Goal: Task Accomplishment & Management: Use online tool/utility

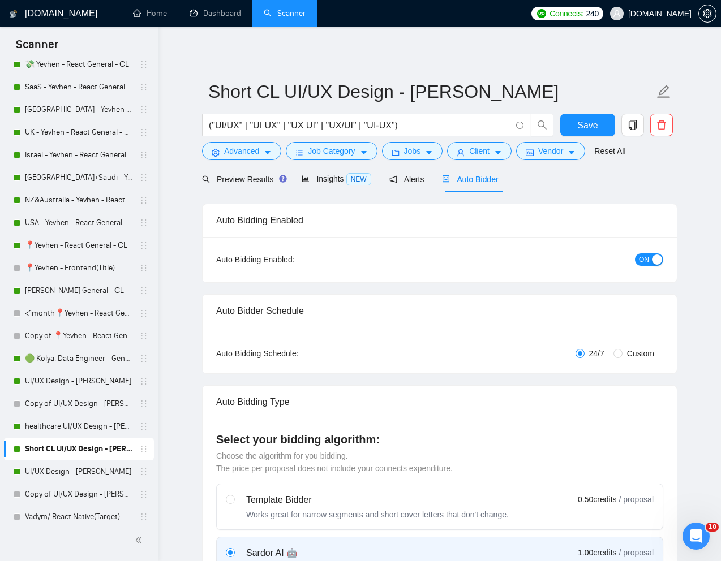
scroll to position [341, 0]
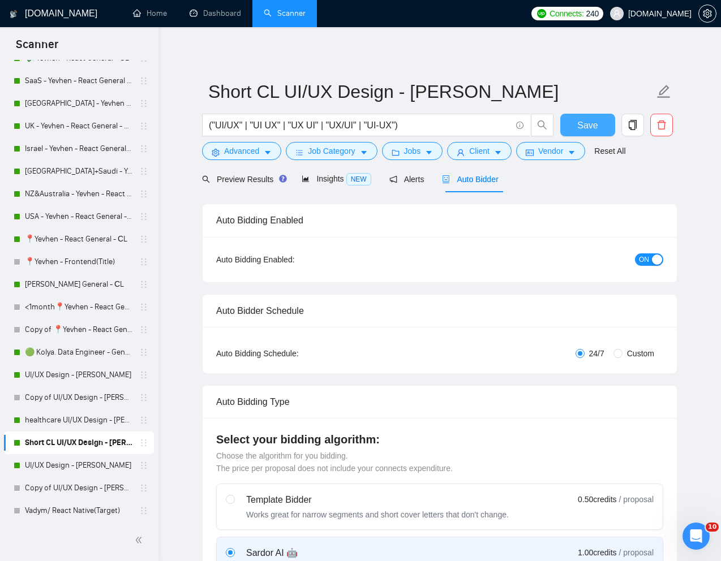
click at [591, 126] on span "Save" at bounding box center [587, 125] width 20 height 14
click at [238, 154] on span "Advanced" at bounding box center [241, 151] width 35 height 12
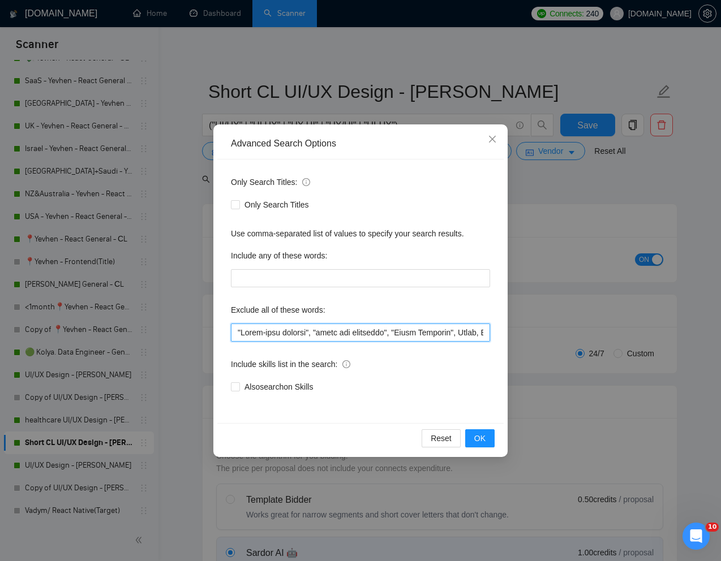
click at [239, 333] on input "text" at bounding box center [360, 333] width 259 height 18
paste input "quick turnaround"
type input ""quick turnaround", "Short-term project", "front end developer", "Email Templat…"
click at [483, 438] on span "OK" at bounding box center [479, 438] width 11 height 12
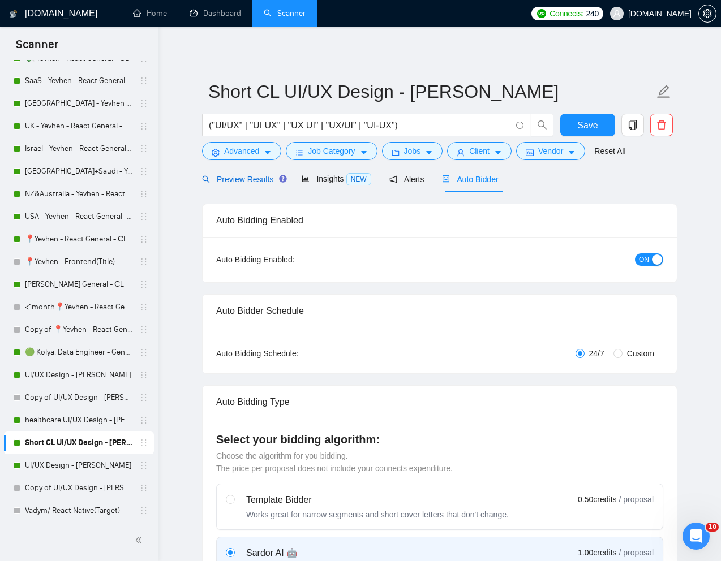
click at [251, 180] on span "Preview Results" at bounding box center [242, 179] width 81 height 9
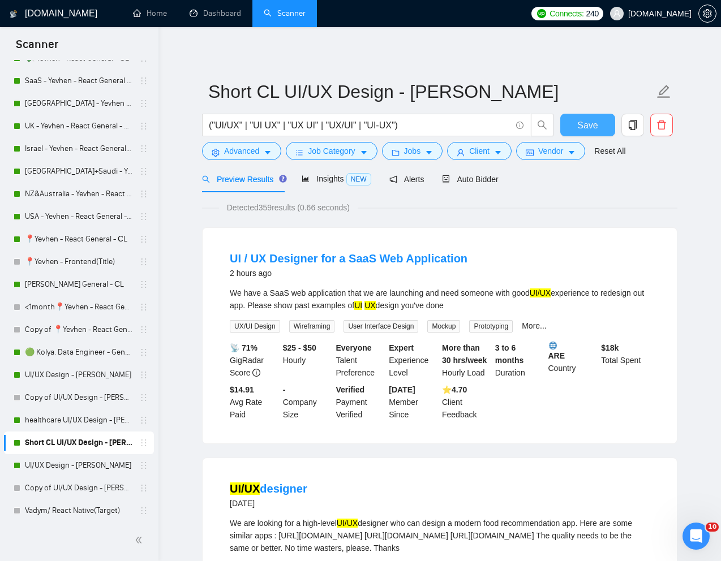
click at [573, 126] on button "Save" at bounding box center [587, 125] width 55 height 23
click at [58, 465] on link "UI/UX Design - [PERSON_NAME]" at bounding box center [78, 465] width 107 height 23
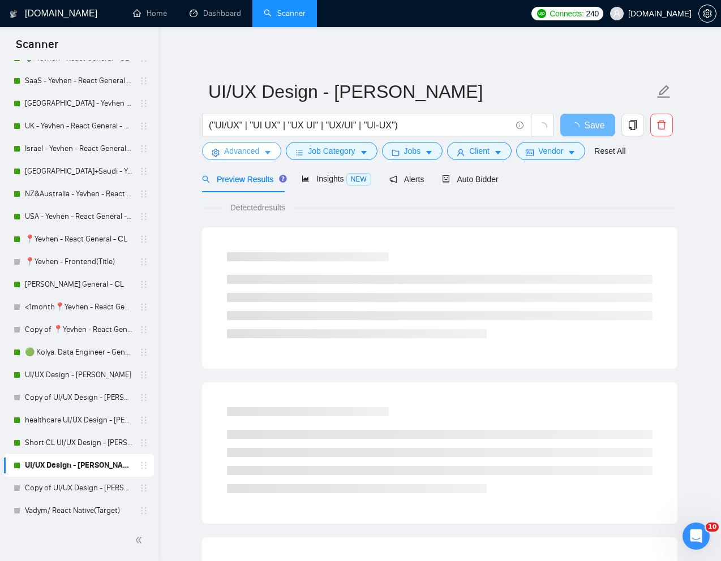
click at [236, 152] on span "Advanced" at bounding box center [241, 151] width 35 height 12
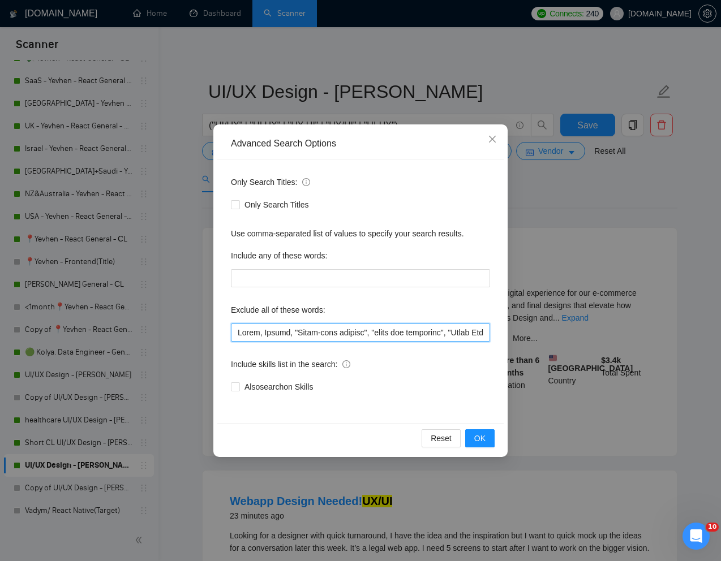
click at [238, 333] on input "text" at bounding box center [360, 333] width 259 height 18
paste input "quick turnaround"
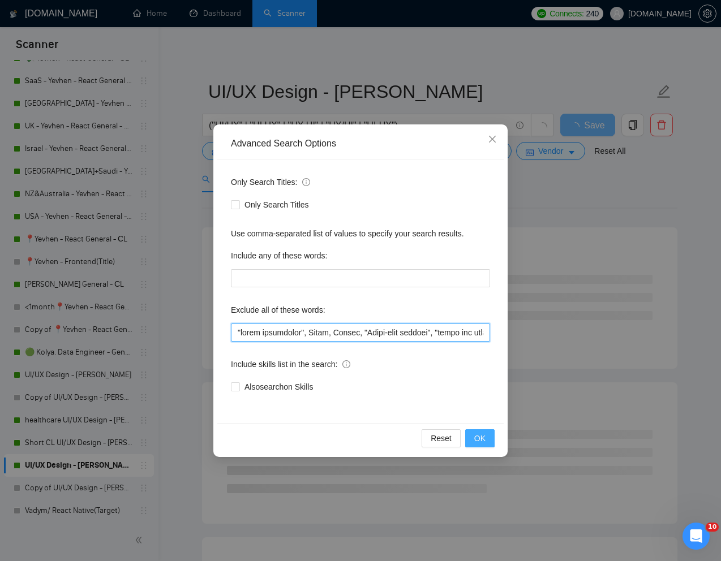
type input ""quick turnaround", India, Intern, "Short-term project", "front end developer",…"
click at [485, 439] on button "OK" at bounding box center [479, 438] width 29 height 18
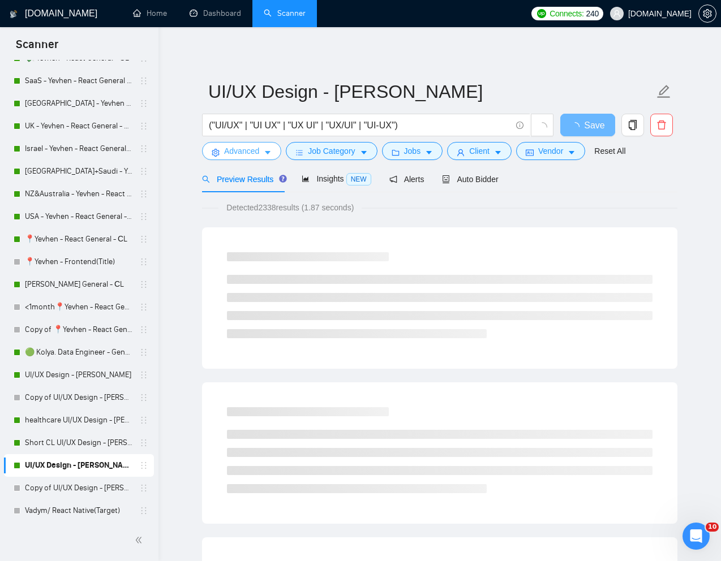
click at [235, 149] on span "Advanced" at bounding box center [241, 151] width 35 height 12
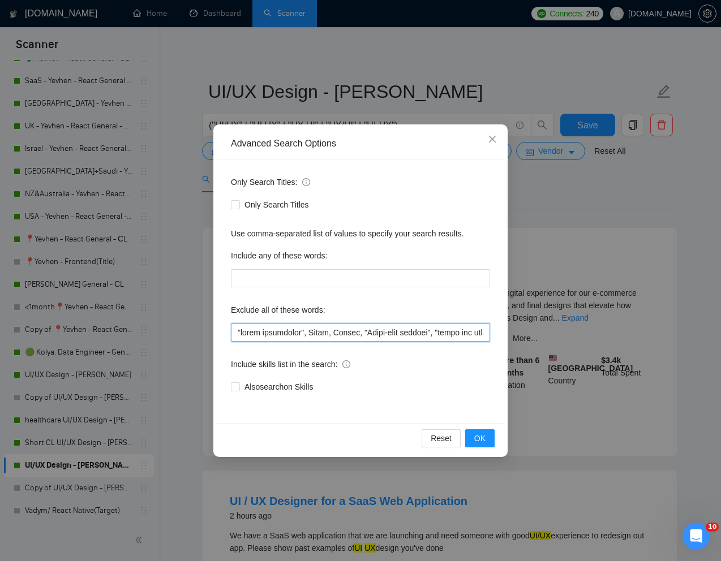
drag, startPoint x: 307, startPoint y: 331, endPoint x: 230, endPoint y: 331, distance: 76.9
click at [230, 331] on div "Only Search Titles: Only Search Titles Use comma-separated list of values to sp…" at bounding box center [360, 292] width 286 height 264
click at [475, 437] on span "OK" at bounding box center [479, 438] width 11 height 12
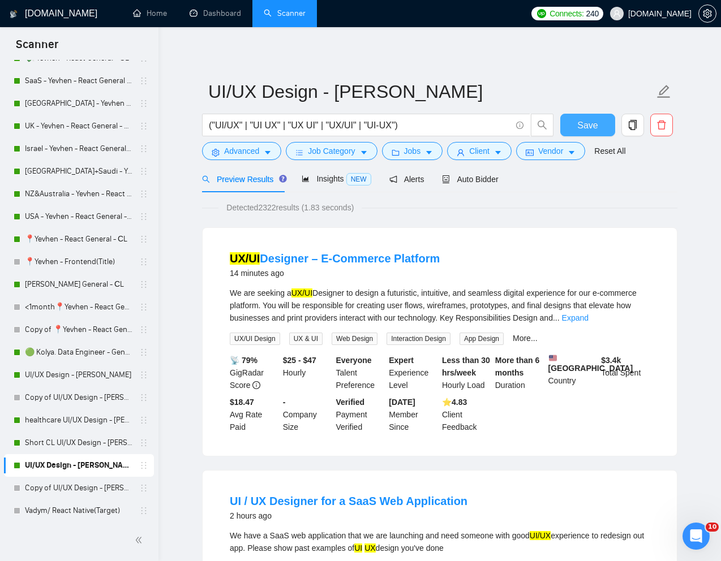
click at [592, 128] on span "Save" at bounding box center [587, 125] width 20 height 14
click at [64, 375] on link "UI/UX Design - [PERSON_NAME]" at bounding box center [78, 375] width 107 height 23
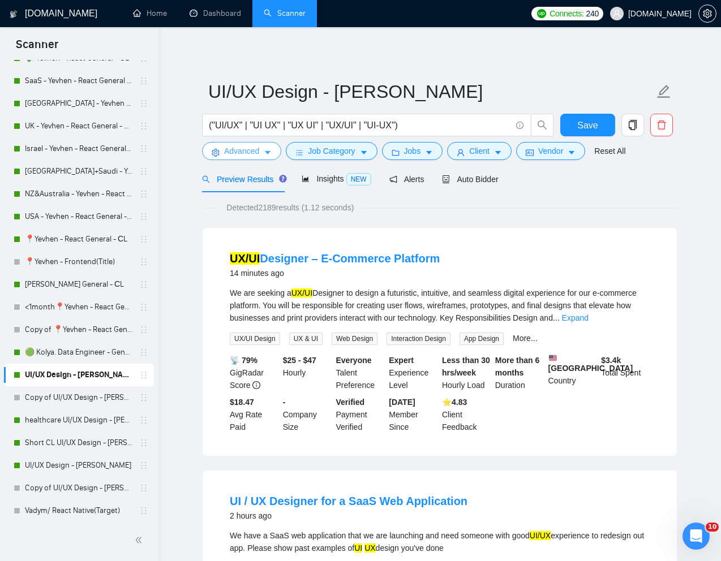
click at [238, 149] on span "Advanced" at bounding box center [241, 151] width 35 height 12
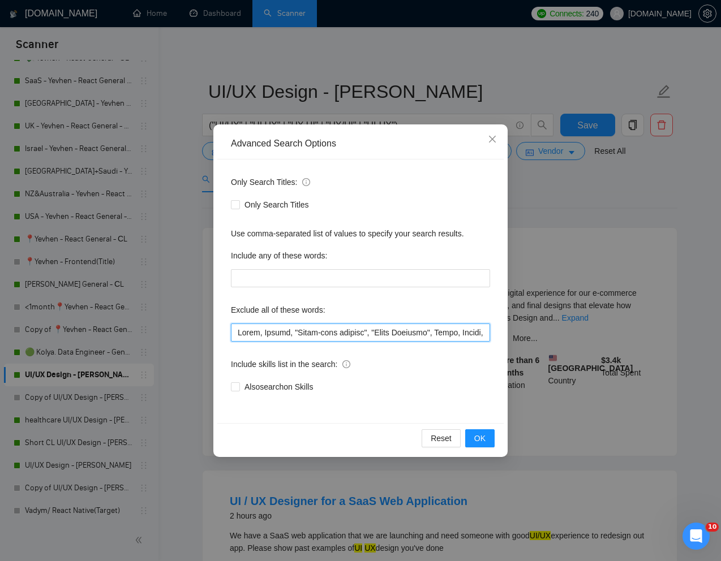
click at [238, 334] on input "text" at bounding box center [360, 333] width 259 height 18
paste input ""quick turnaround""
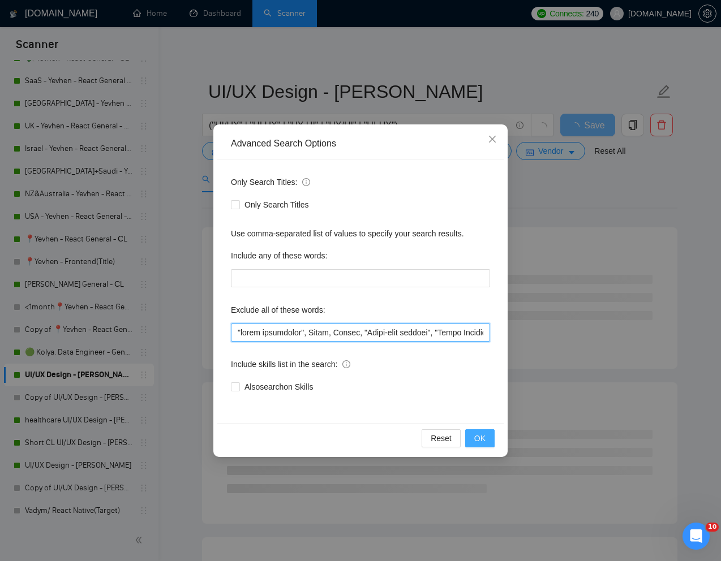
type input ""quick turnaround", India, Intern, "Short-term project", "Email Template", Emai…"
click at [482, 443] on span "OK" at bounding box center [479, 438] width 11 height 12
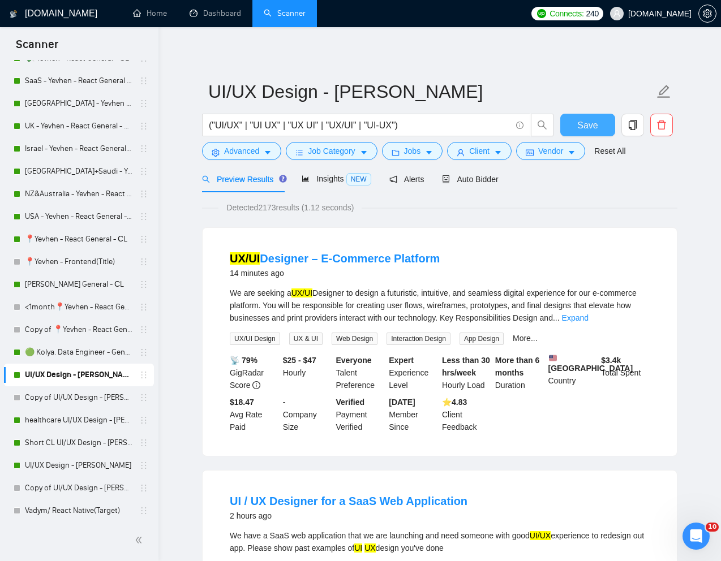
click at [587, 122] on span "Save" at bounding box center [587, 125] width 20 height 14
click at [469, 179] on span "Auto Bidder" at bounding box center [470, 179] width 56 height 9
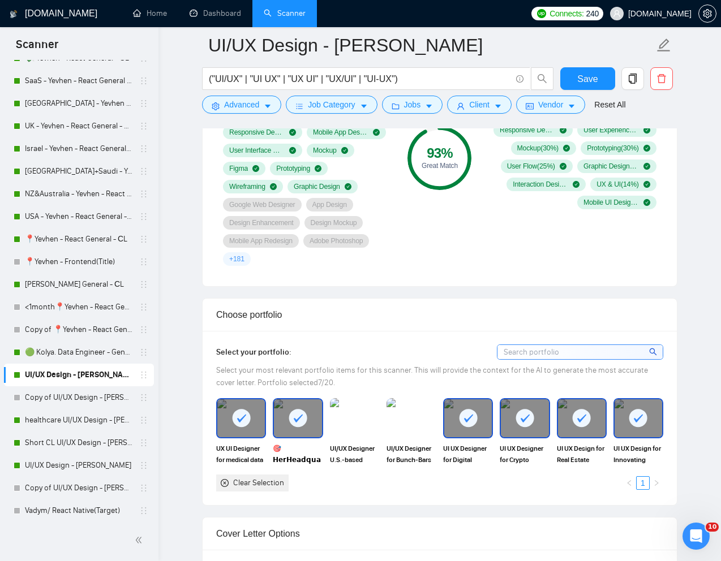
scroll to position [1033, 0]
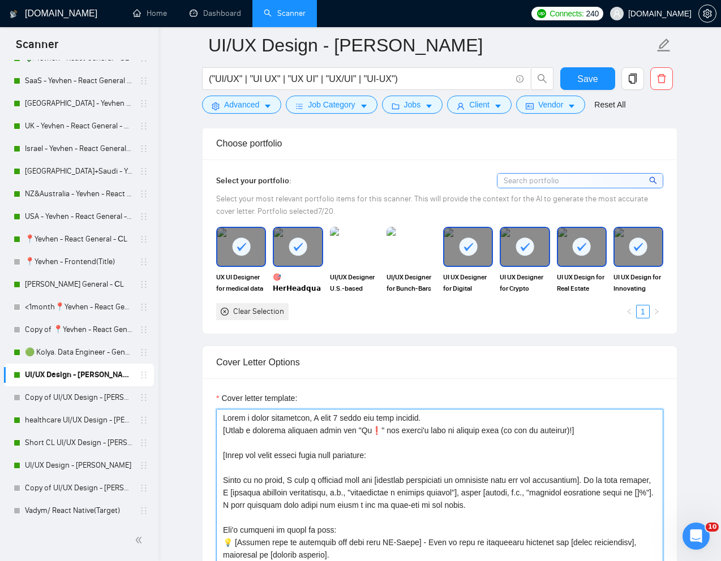
click at [405, 418] on textarea "Cover letter template:" at bounding box center [439, 536] width 447 height 255
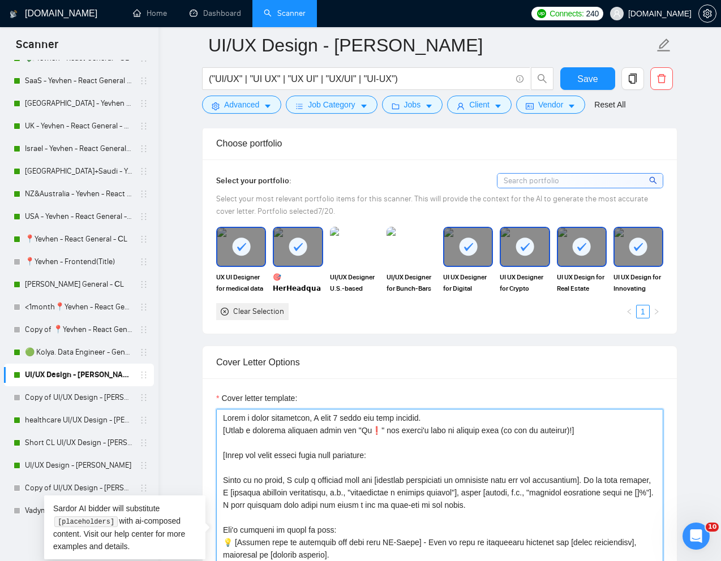
drag, startPoint x: 421, startPoint y: 418, endPoint x: 221, endPoint y: 418, distance: 200.8
click at [221, 419] on textarea "Cover letter template:" at bounding box center [439, 536] width 447 height 255
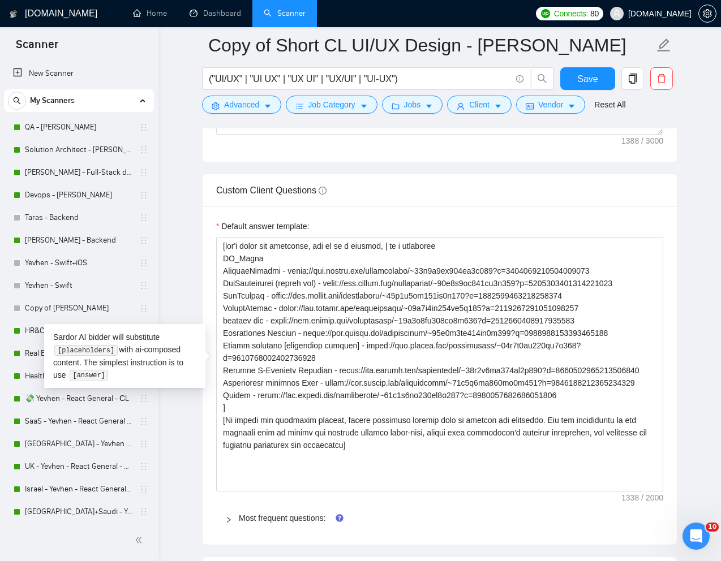
scroll to position [112, 0]
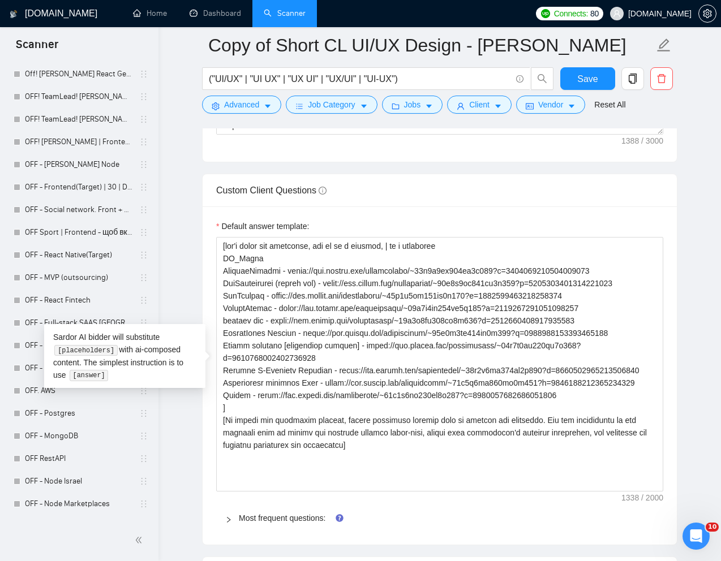
click at [178, 255] on main "Copy of Short CL UI/UX Design - [PERSON_NAME] ("UI/UX" | "UI UX" | "UX UI" | "U…" at bounding box center [439, 94] width 526 height 3337
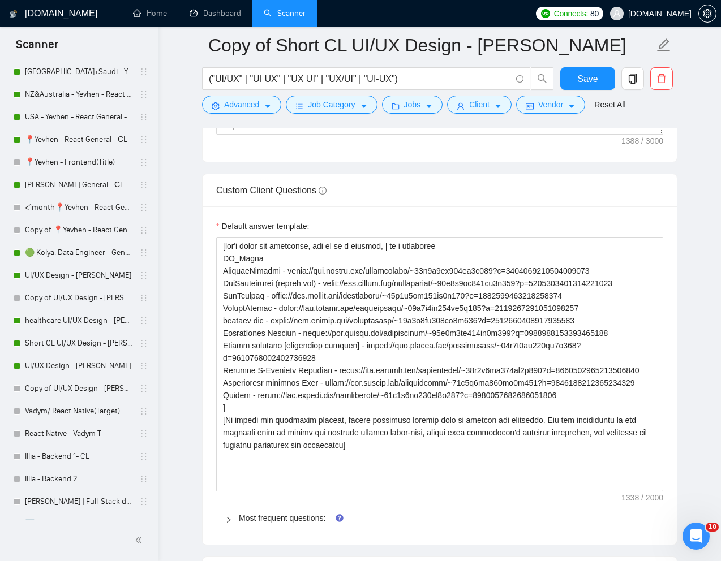
scroll to position [432, 0]
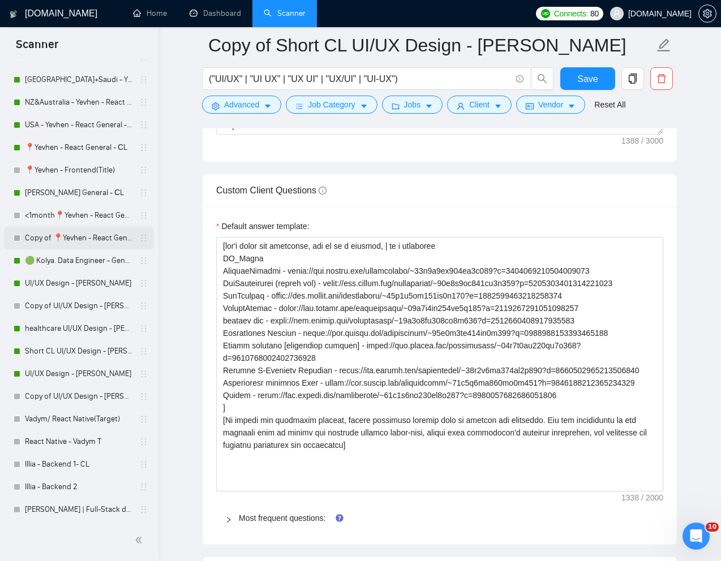
click at [70, 237] on link "Copy of 📍Yevhen - React General - СL" at bounding box center [78, 238] width 107 height 23
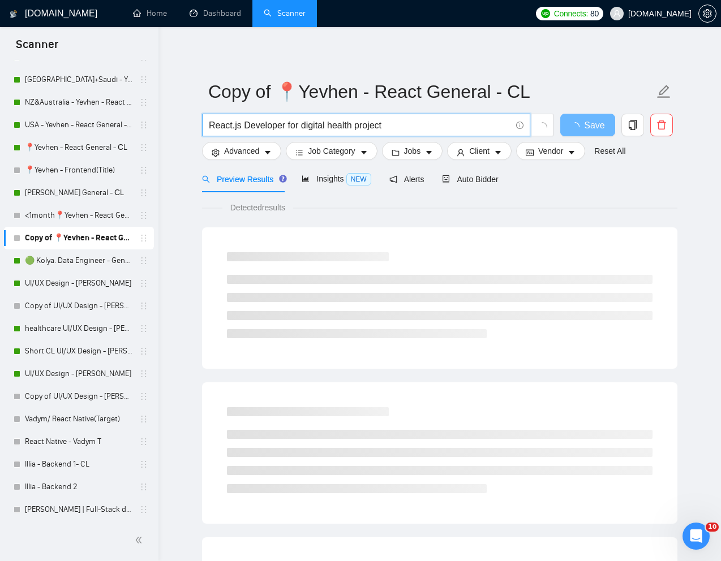
click at [308, 124] on input "React.js Developer for digital health project" at bounding box center [360, 125] width 302 height 14
paste input "Booking Platform Enhancement and Bug Fixing (Next.js/TypeScript)"
drag, startPoint x: 490, startPoint y: 124, endPoint x: 403, endPoint y: 123, distance: 87.1
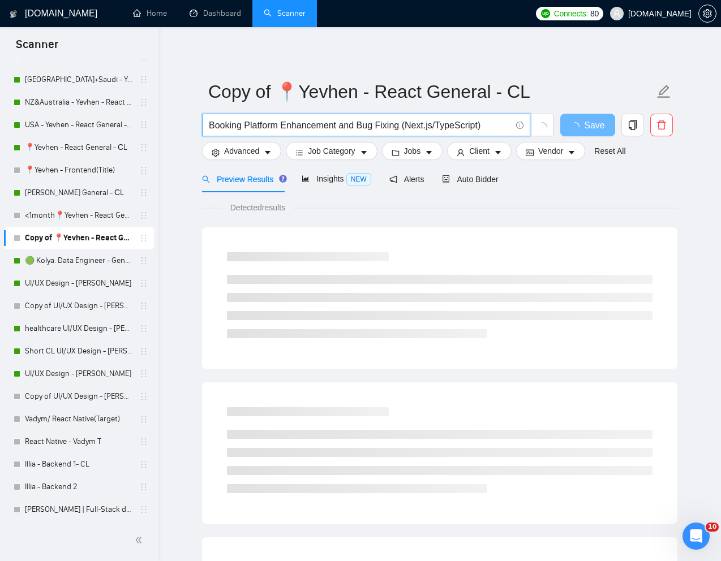
click at [403, 123] on input "Booking Platform Enhancement and Bug Fixing (Next.js/TypeScript)" at bounding box center [360, 125] width 302 height 14
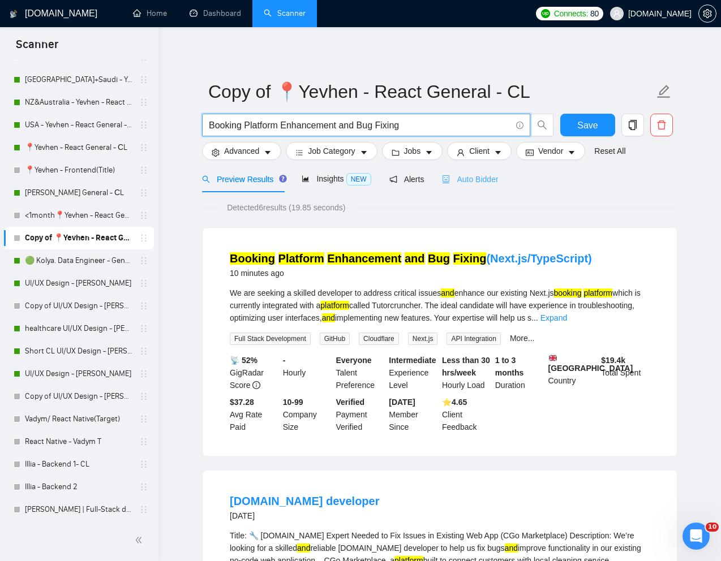
type input "Booking Platform Enhancement and Bug Fixing"
click at [479, 173] on div "Auto Bidder" at bounding box center [470, 179] width 56 height 12
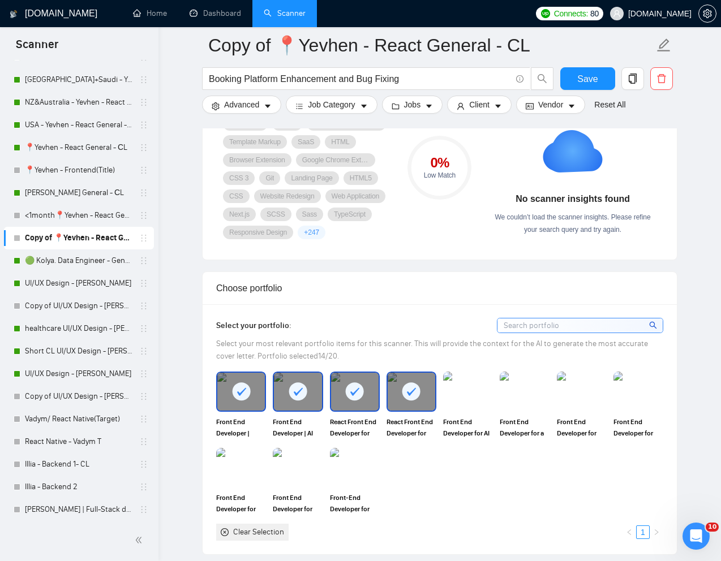
scroll to position [890, 0]
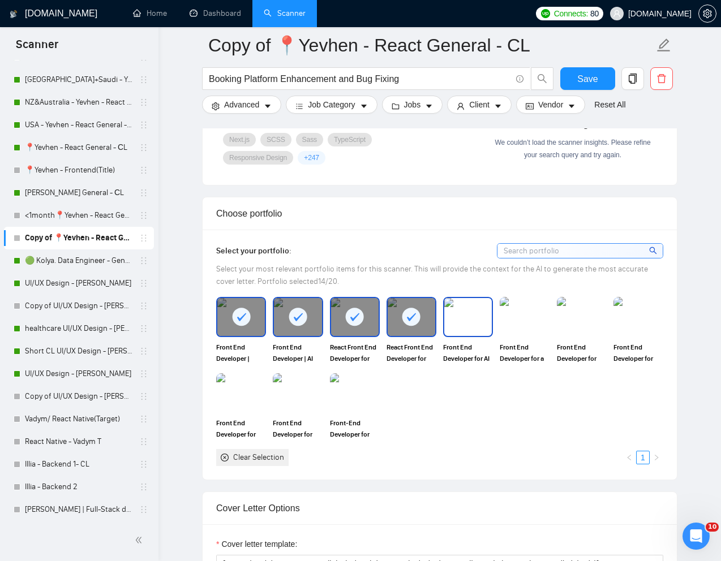
click at [463, 335] on img at bounding box center [468, 316] width 48 height 37
click at [531, 335] on img at bounding box center [525, 316] width 48 height 37
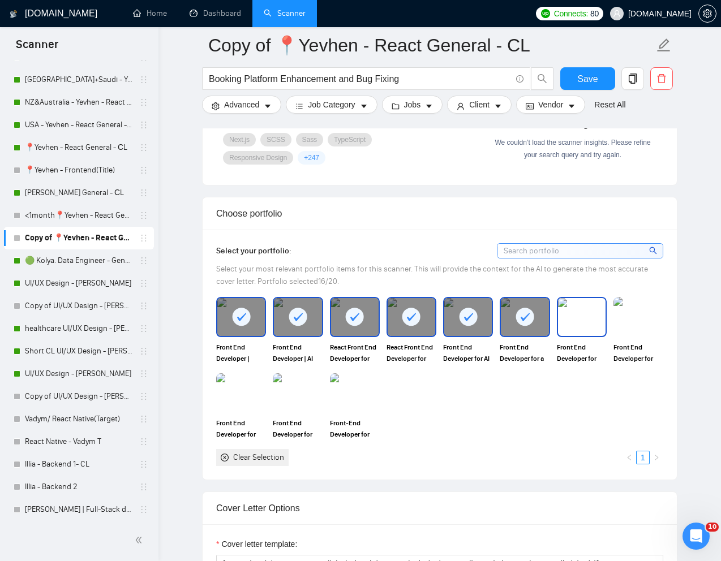
click at [576, 335] on img at bounding box center [582, 316] width 48 height 37
click at [629, 335] on img at bounding box center [638, 316] width 48 height 37
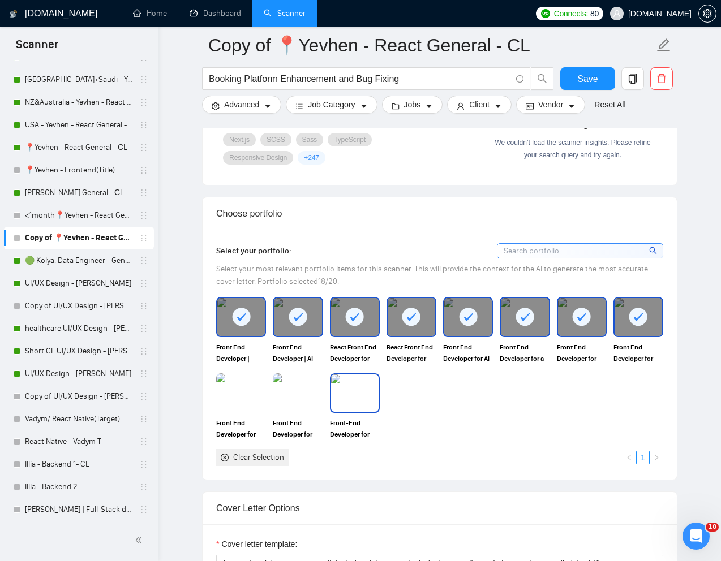
click at [350, 410] on img at bounding box center [355, 392] width 48 height 37
click at [301, 410] on img at bounding box center [298, 392] width 48 height 37
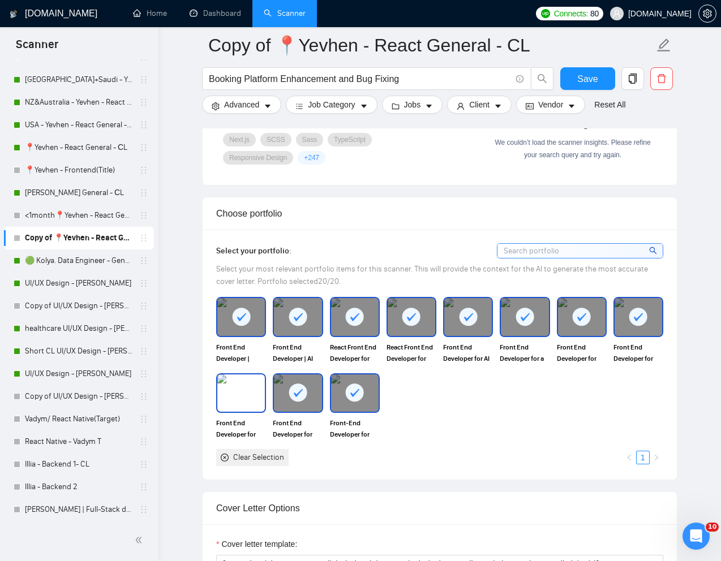
click at [256, 410] on img at bounding box center [241, 392] width 48 height 37
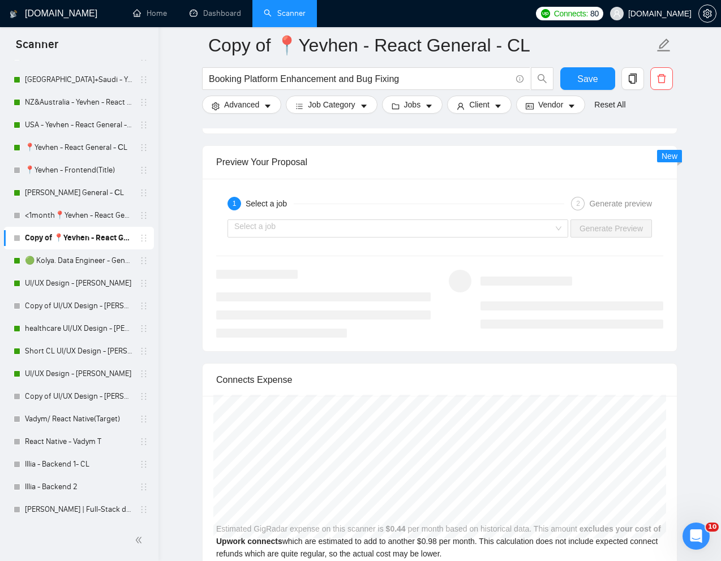
scroll to position [2268, 0]
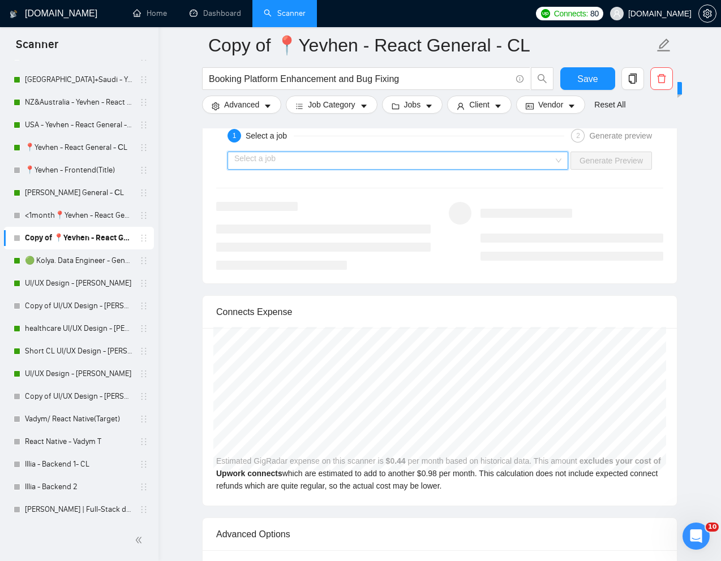
click at [499, 169] on input "search" at bounding box center [393, 160] width 319 height 17
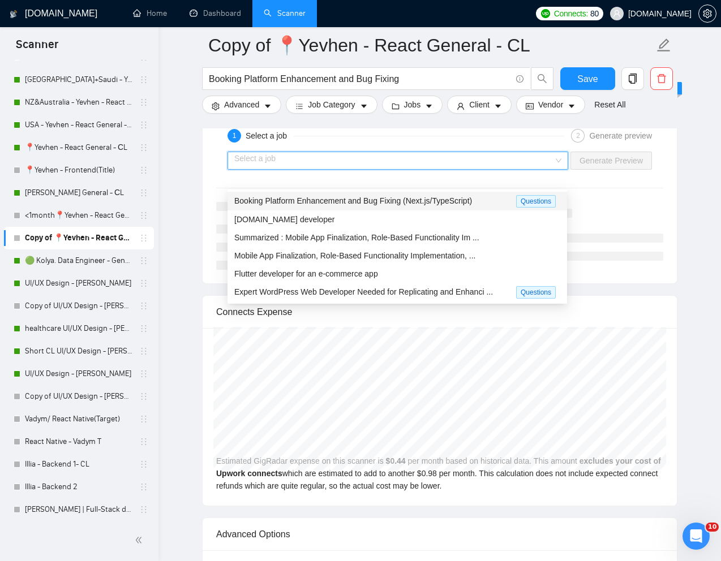
click at [383, 199] on span "Booking Platform Enhancement and Bug Fixing (Next.js/TypeScript)" at bounding box center [353, 200] width 238 height 9
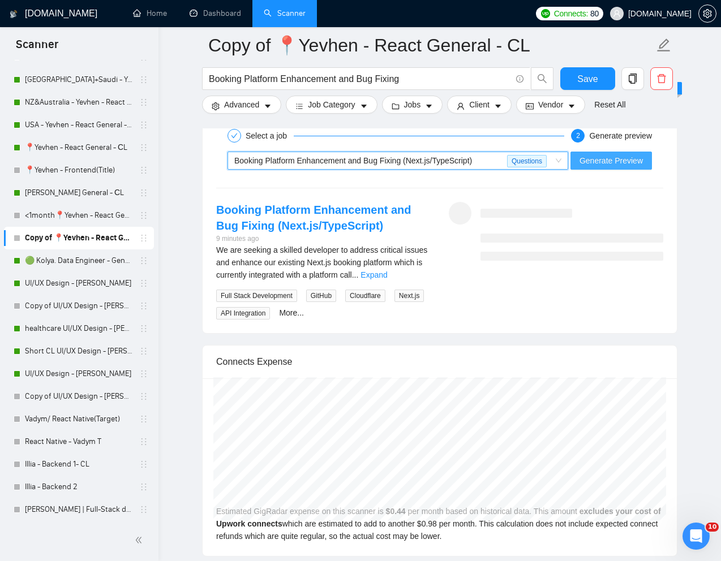
click at [621, 167] on span "Generate Preview" at bounding box center [610, 160] width 63 height 12
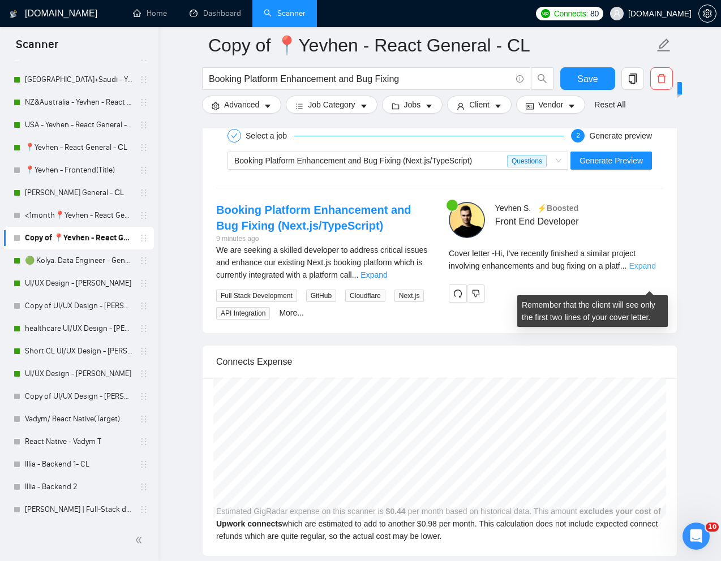
click at [654, 270] on link "Expand" at bounding box center [641, 265] width 27 height 9
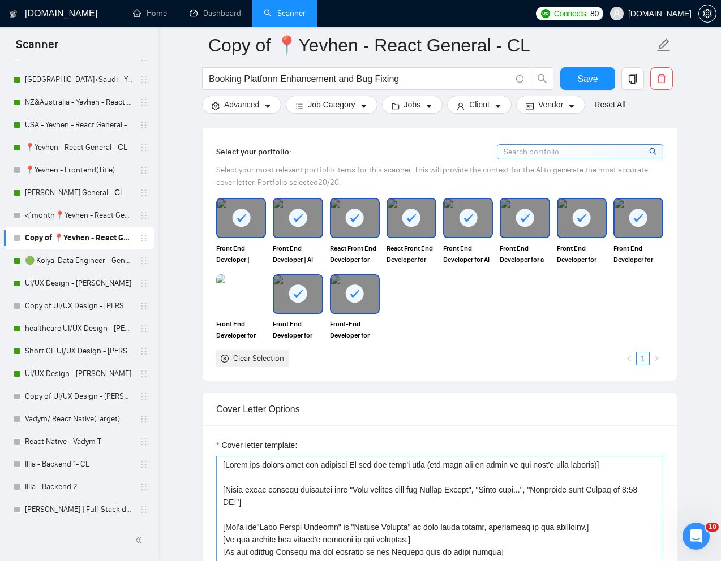
scroll to position [929, 0]
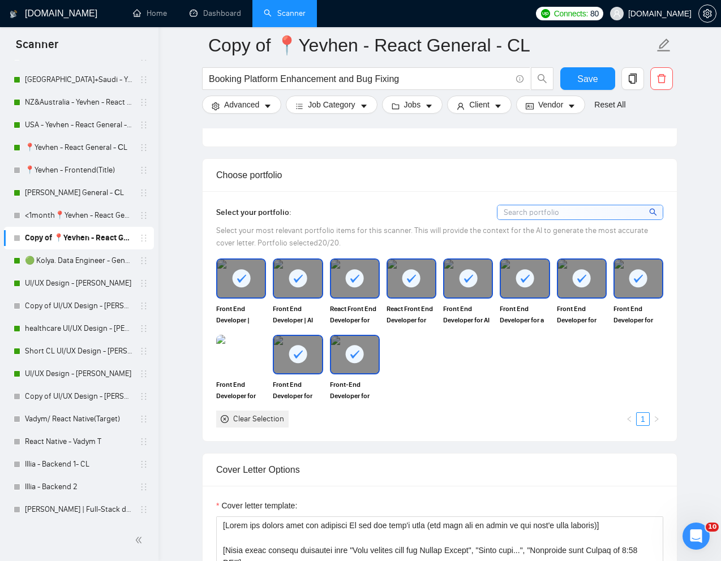
click at [460, 297] on div at bounding box center [468, 278] width 48 height 37
click at [424, 297] on div at bounding box center [411, 278] width 48 height 37
click at [312, 297] on div at bounding box center [298, 278] width 48 height 37
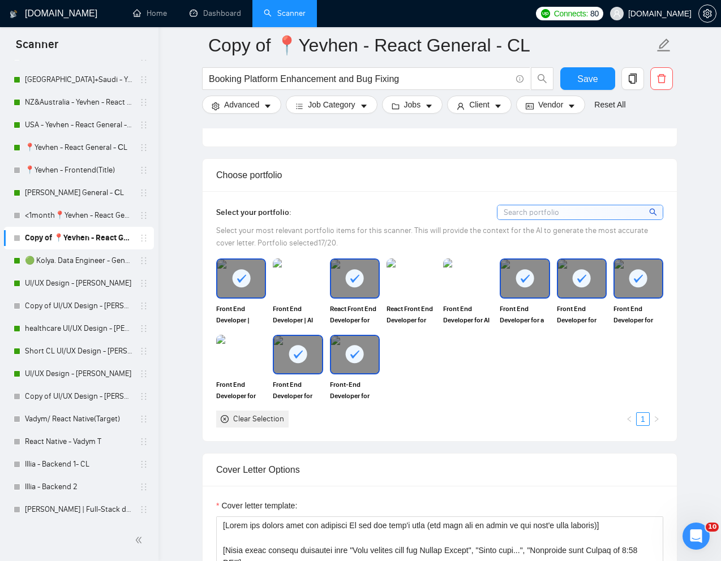
click at [251, 297] on div at bounding box center [241, 278] width 48 height 37
click at [515, 297] on div at bounding box center [525, 278] width 48 height 37
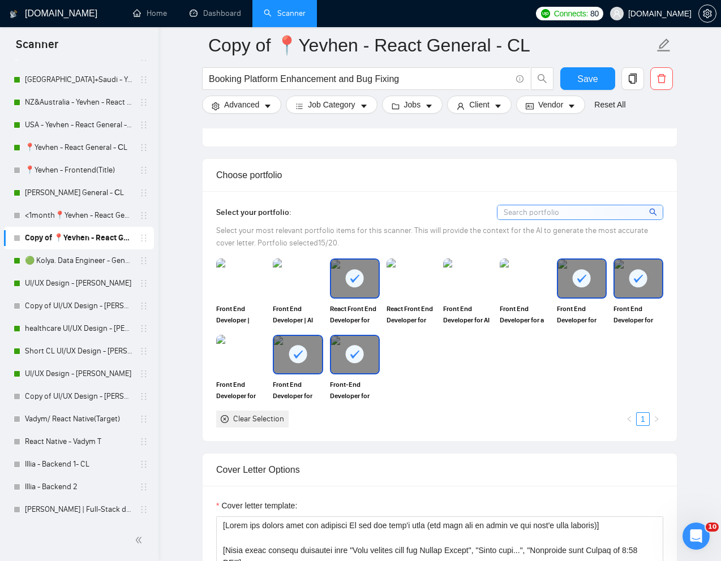
click at [578, 297] on div at bounding box center [582, 278] width 48 height 37
click at [629, 297] on div at bounding box center [638, 278] width 48 height 37
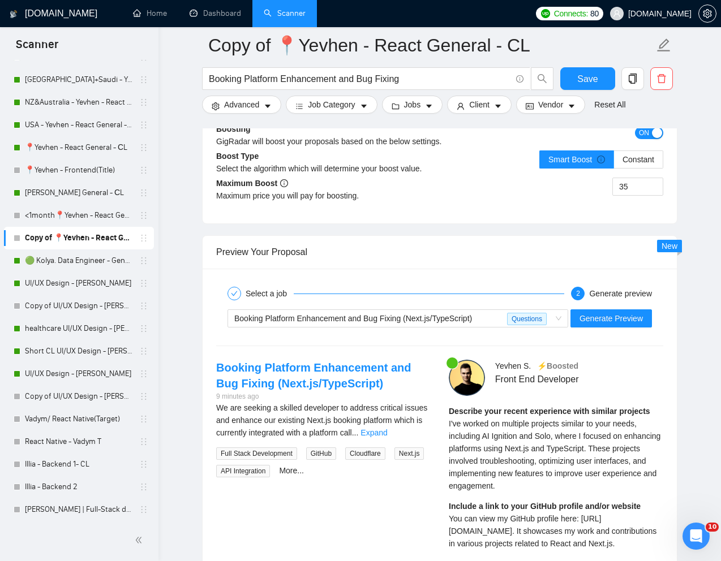
scroll to position [2153, 0]
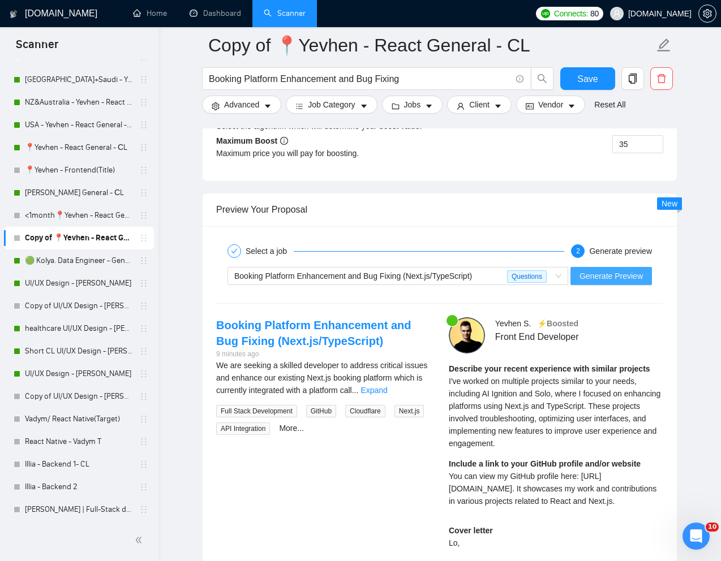
click at [619, 282] on span "Generate Preview" at bounding box center [610, 276] width 63 height 12
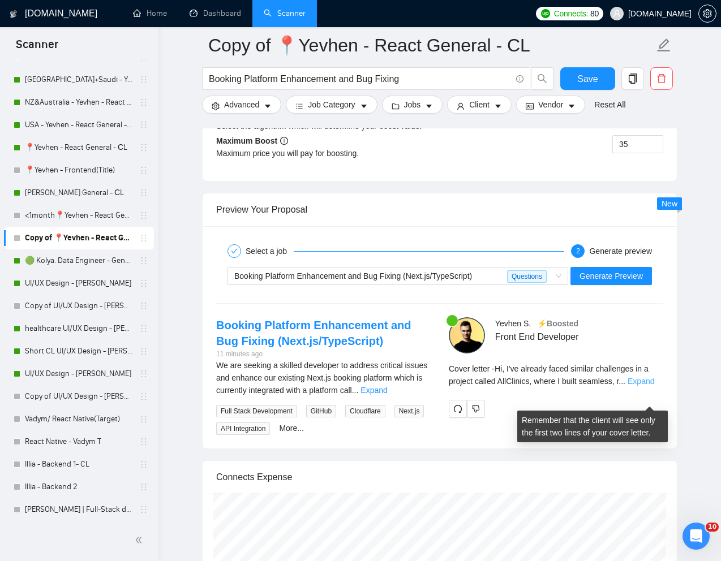
click at [650, 386] on link "Expand" at bounding box center [640, 381] width 27 height 9
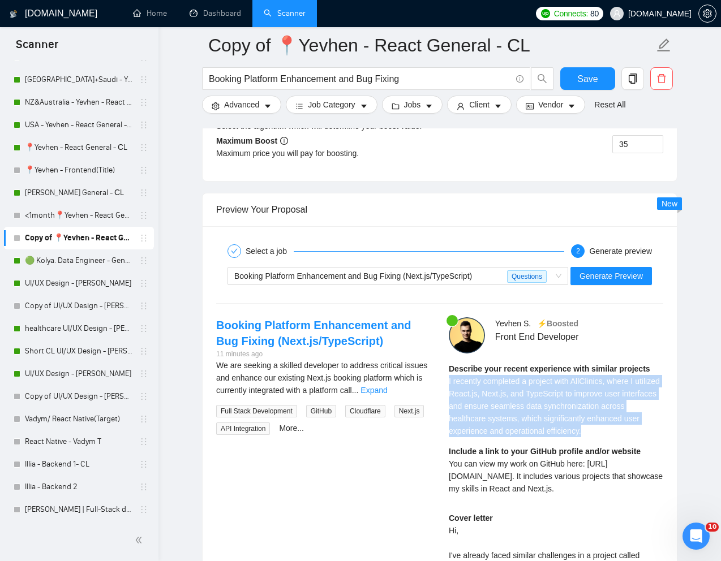
drag, startPoint x: 448, startPoint y: 400, endPoint x: 618, endPoint y: 444, distance: 175.7
click at [618, 437] on div "Describe your recent experience with similar projects I recently completed a pr…" at bounding box center [556, 400] width 214 height 75
copy span "I recently completed a project with AllClinics, where I utilized React.js, Next…"
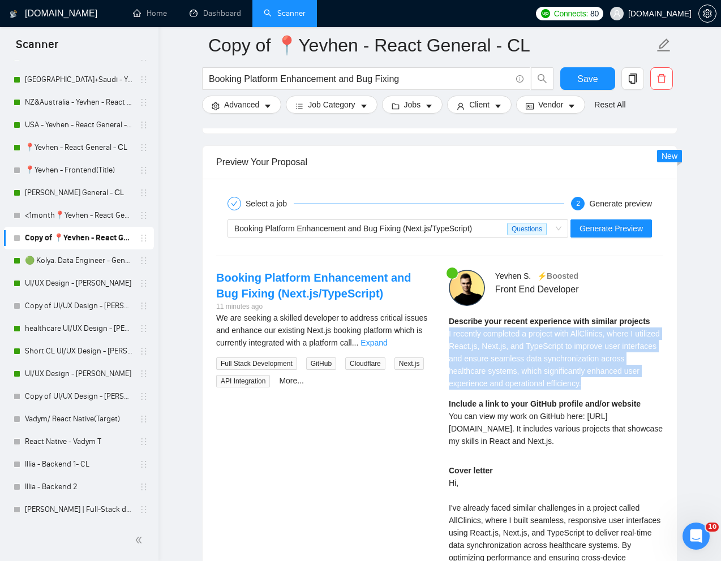
scroll to position [2203, 0]
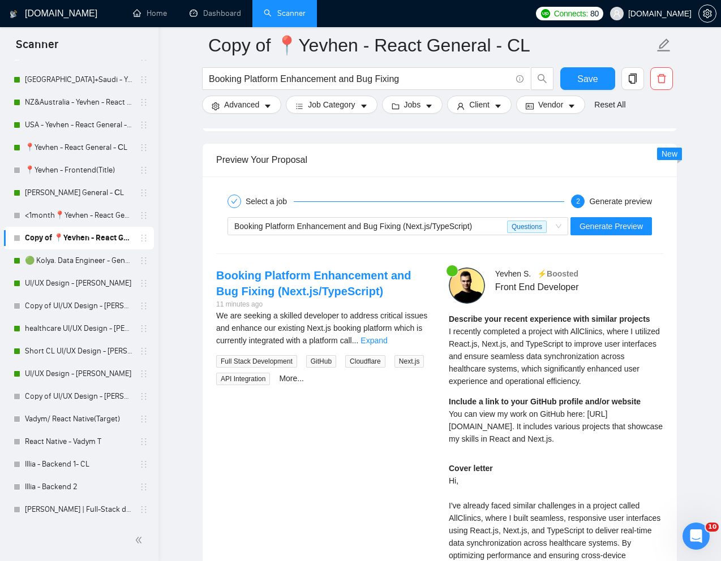
click at [455, 443] on span "You can view my work on GitHub here: [URL][DOMAIN_NAME]. It includes various pr…" at bounding box center [556, 427] width 214 height 34
drag, startPoint x: 449, startPoint y: 432, endPoint x: 603, endPoint y: 460, distance: 157.1
click at [603, 445] on div "Include a link to your GitHub profile and/or website You can view my work on Gi…" at bounding box center [556, 420] width 214 height 50
copy span "You can view my work on GitHub here: [URL][DOMAIN_NAME]. It includes various pr…"
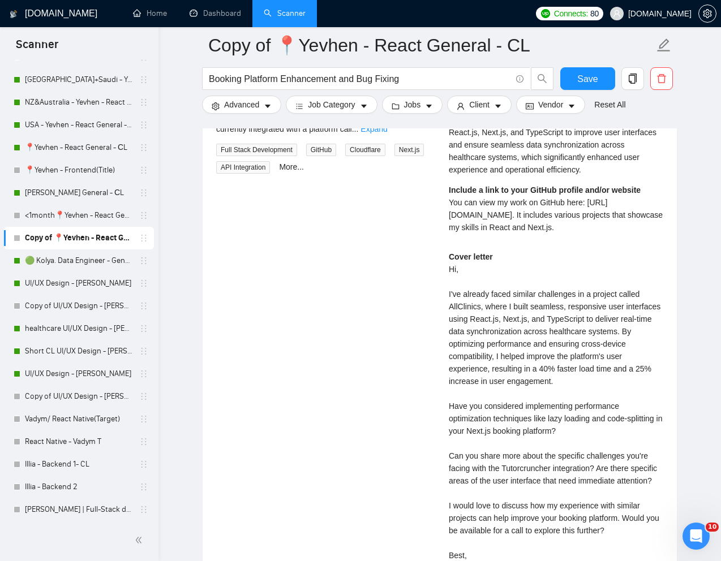
scroll to position [2415, 0]
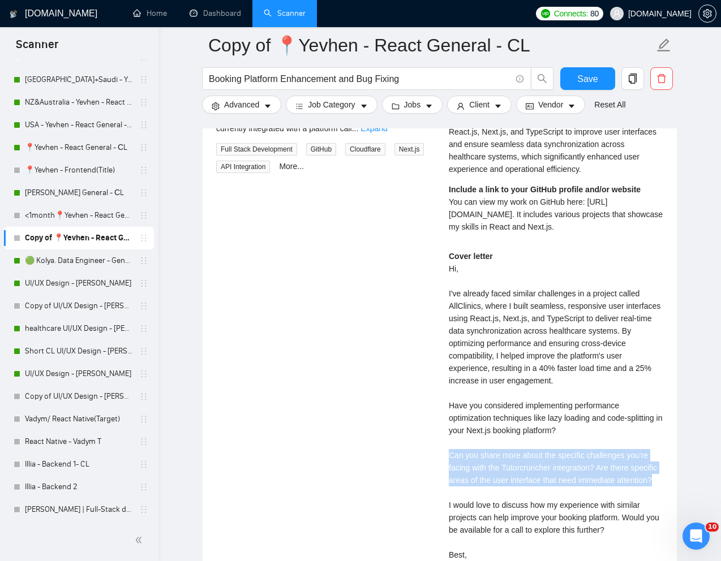
drag, startPoint x: 486, startPoint y: 511, endPoint x: 445, endPoint y: 477, distance: 53.8
click at [445, 477] on div "[PERSON_NAME] ⚡️Boosted Front End Developer Describe your recent experience wit…" at bounding box center [555, 329] width 232 height 549
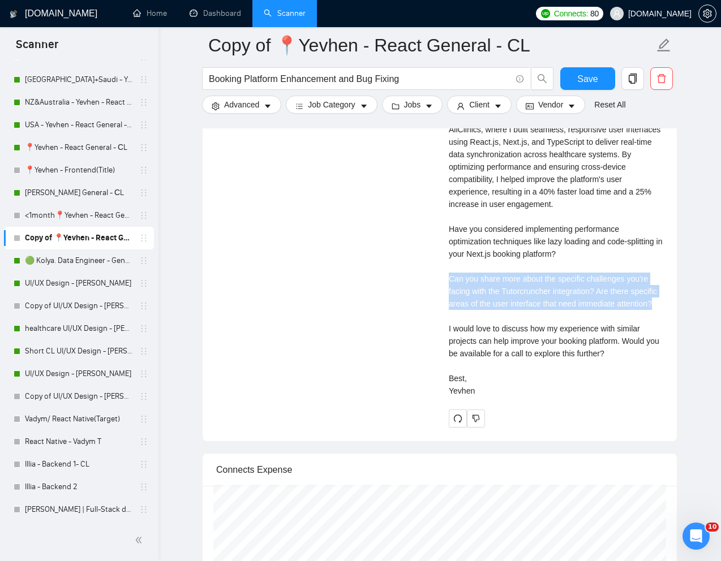
scroll to position [2592, 0]
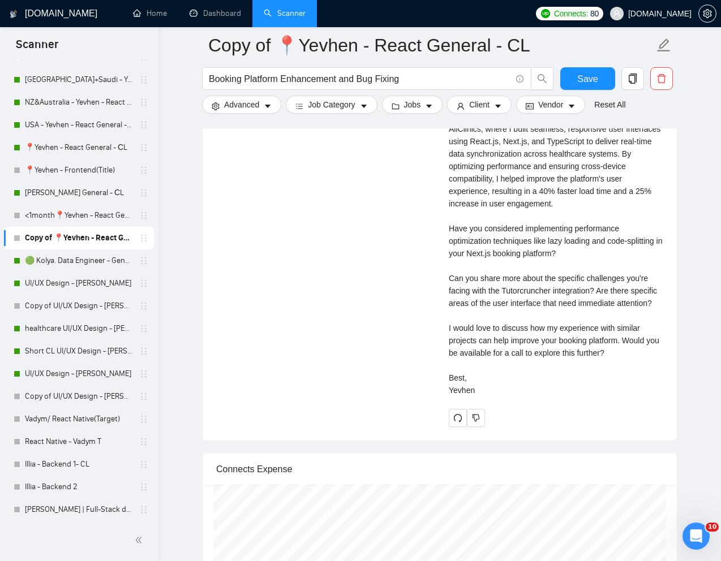
click at [574, 397] on div "Cover letter Hi, I've already faced similar challenges in a project called AllC…" at bounding box center [556, 235] width 214 height 324
